Goal: Download file/media

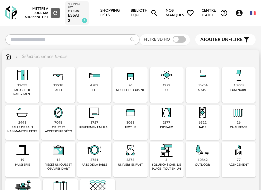
click at [241, 79] on img at bounding box center [239, 75] width 16 height 16
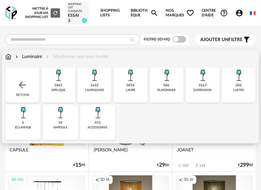
click at [202, 80] on img at bounding box center [203, 75] width 16 height 16
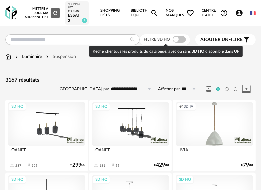
click at [177, 40] on span at bounding box center [179, 39] width 13 height 7
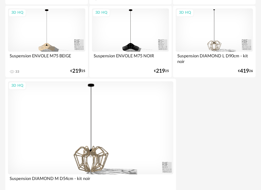
scroll to position [2490, 0]
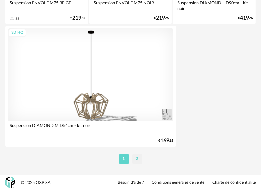
click at [138, 159] on li "2" at bounding box center [137, 159] width 10 height 9
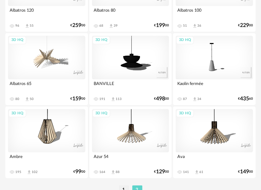
scroll to position [2220, 0]
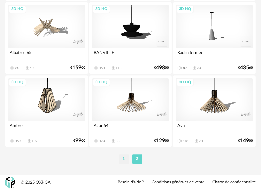
click at [125, 161] on li "1" at bounding box center [124, 159] width 10 height 9
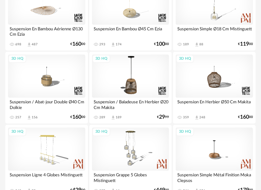
scroll to position [621, 0]
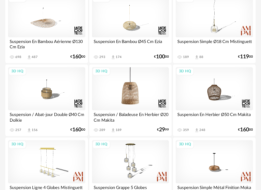
click at [144, 99] on div "3D HQ" at bounding box center [130, 88] width 77 height 43
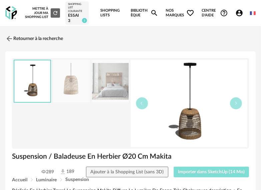
click at [190, 172] on span "Importer dans SketchUp (14 Mo)" at bounding box center [211, 172] width 67 height 5
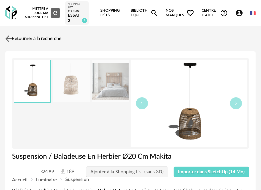
click at [8, 38] on img at bounding box center [9, 39] width 10 height 10
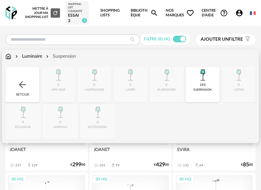
click at [7, 58] on img at bounding box center [8, 56] width 6 height 7
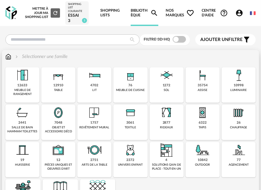
click at [58, 115] on img at bounding box center [58, 113] width 16 height 16
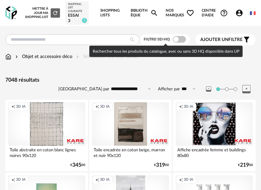
click at [175, 39] on span at bounding box center [179, 39] width 13 height 7
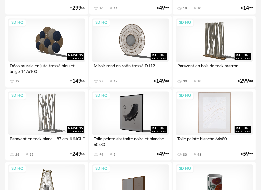
scroll to position [667, 0]
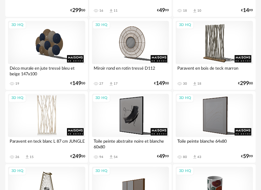
click at [47, 117] on div "3D HQ" at bounding box center [46, 115] width 77 height 43
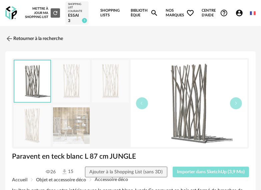
click at [188, 173] on span "Importer dans SketchUp (3,9 Mo)" at bounding box center [211, 172] width 68 height 5
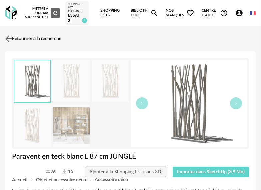
click at [9, 36] on img at bounding box center [9, 39] width 10 height 10
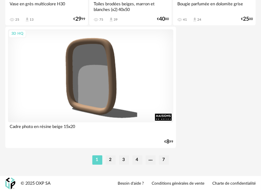
scroll to position [2489, 0]
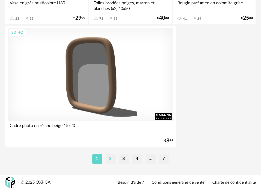
click at [111, 158] on li "2" at bounding box center [111, 159] width 10 height 9
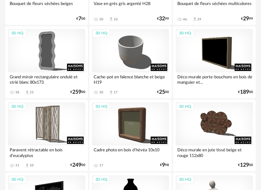
scroll to position [167, 0]
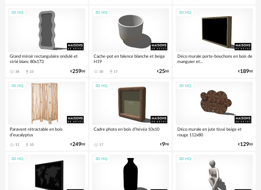
click at [49, 105] on div "3D HQ" at bounding box center [46, 103] width 77 height 43
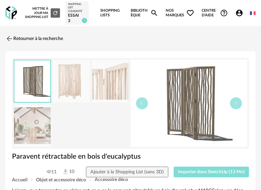
click at [194, 171] on span "Importer dans SketchUp (13 Mo)" at bounding box center [211, 172] width 67 height 5
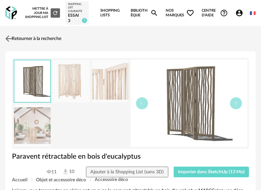
click at [7, 39] on img at bounding box center [9, 39] width 10 height 10
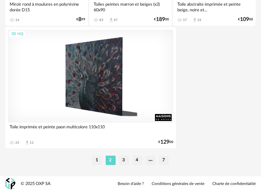
scroll to position [2489, 0]
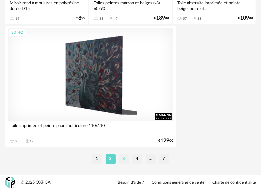
click at [127, 157] on li "3" at bounding box center [124, 159] width 10 height 9
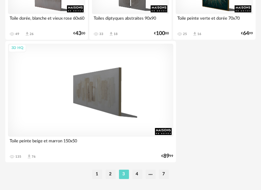
scroll to position [2489, 0]
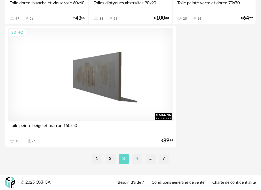
click at [137, 159] on li "4" at bounding box center [137, 159] width 10 height 9
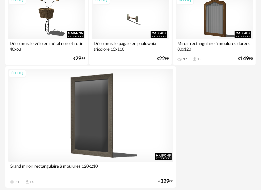
scroll to position [2489, 0]
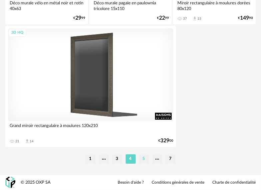
click at [143, 160] on li "5" at bounding box center [144, 159] width 10 height 9
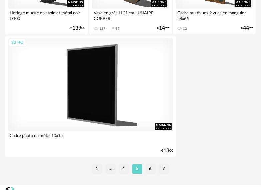
scroll to position [2489, 0]
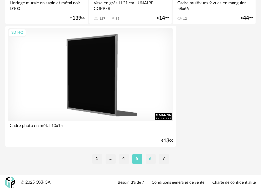
click at [152, 159] on li "6" at bounding box center [151, 159] width 10 height 9
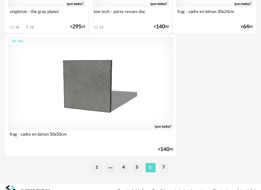
scroll to position [2489, 0]
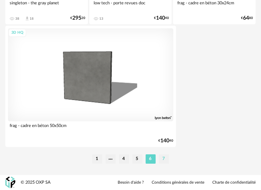
click at [164, 160] on li "7" at bounding box center [164, 159] width 10 height 9
